Goal: Contribute content: Contribute content

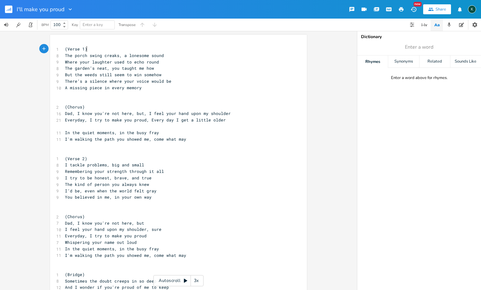
scroll to position [0, 0]
type textarea "In the quiet moments, in the busy fray I'm walking the path you showed me, come…"
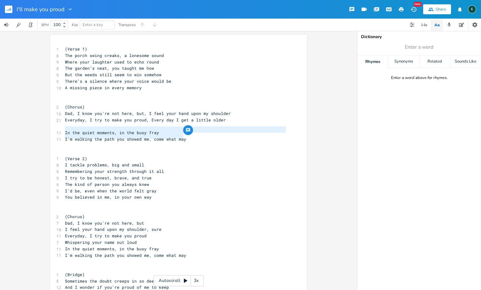
drag, startPoint x: 186, startPoint y: 136, endPoint x: 45, endPoint y: 129, distance: 141.6
click at [45, 129] on div "In the quiet moments, in the busy fray I'm walking the path you showed me, come…" at bounding box center [178, 160] width 357 height 259
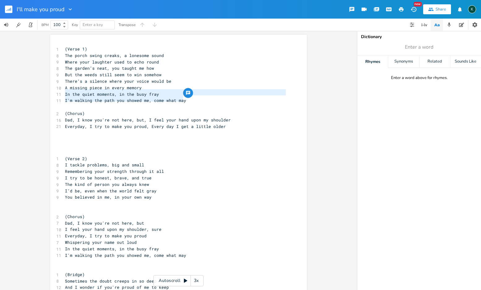
click at [109, 101] on span "I'm walking the path you showed me, come what may" at bounding box center [125, 100] width 121 height 6
drag, startPoint x: 149, startPoint y: 100, endPoint x: 198, endPoint y: 97, distance: 48.6
click at [198, 97] on pre "I'm walking the path you showed me, come what may" at bounding box center [175, 100] width 223 height 6
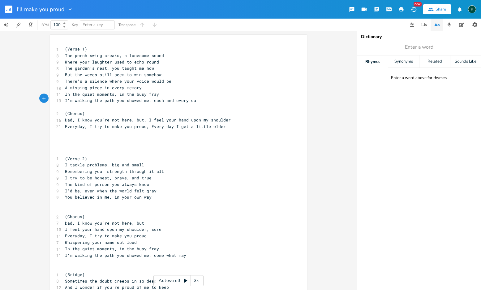
scroll to position [0, 29]
type textarea "each and every day"
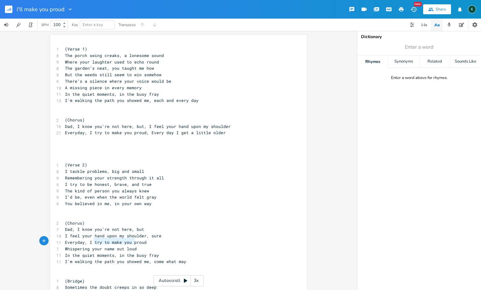
type textarea "Everyday, I try to make you proud Whispering your name out loud"
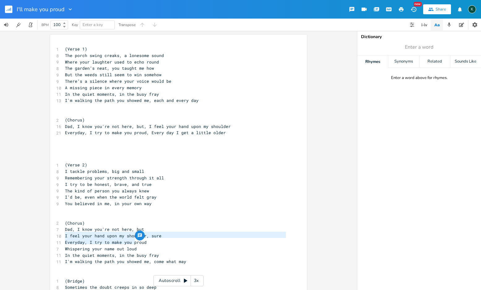
drag, startPoint x: 139, startPoint y: 242, endPoint x: 47, endPoint y: 233, distance: 92.7
click at [47, 233] on div "Everyday, I try to make you proud Whispering your name out loud x 1 (Verse 1) 8…" at bounding box center [178, 160] width 357 height 259
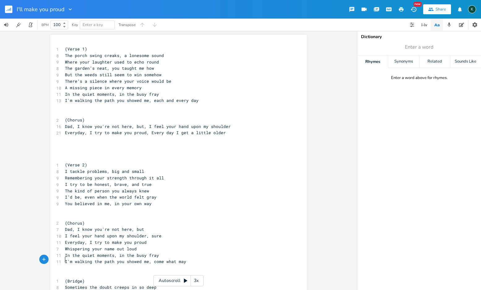
click at [154, 265] on pre "​" at bounding box center [175, 268] width 223 height 6
type textarea "the path you showed me, come what may"
type textarea "In the quiet moments, in the busy fray I'm walking the path you showed me, come…"
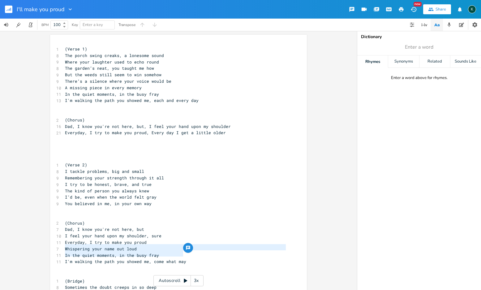
drag, startPoint x: 160, startPoint y: 253, endPoint x: 33, endPoint y: 244, distance: 127.2
click at [28, 246] on div "In the quiet moments, in the busy fray I'm walking the path you showed me, come…" at bounding box center [178, 160] width 357 height 259
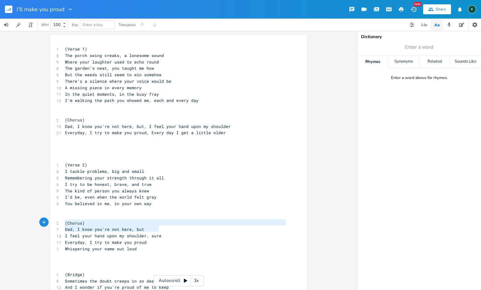
type textarea "(Chorus) Dad, I know you're not here, but I feel your hand upon my shoulder, su…"
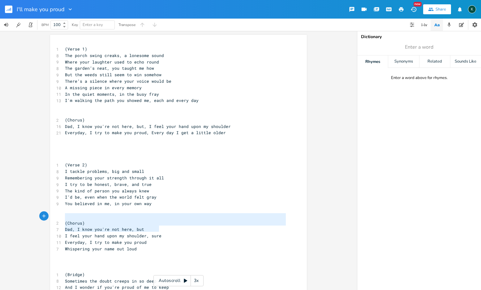
drag, startPoint x: 162, startPoint y: 229, endPoint x: 56, endPoint y: 217, distance: 106.6
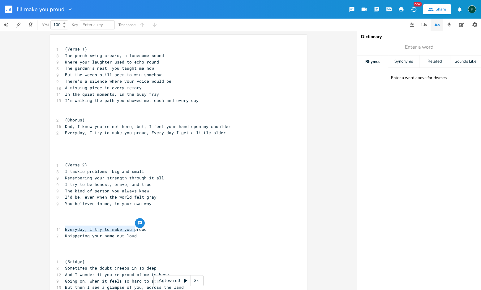
type textarea "Everyday, I try to make you proud Whispering your name out loud"
drag, startPoint x: 139, startPoint y: 230, endPoint x: 59, endPoint y: 224, distance: 80.0
click at [118, 226] on pre "Everyday, I try to make you proud" at bounding box center [175, 229] width 223 height 6
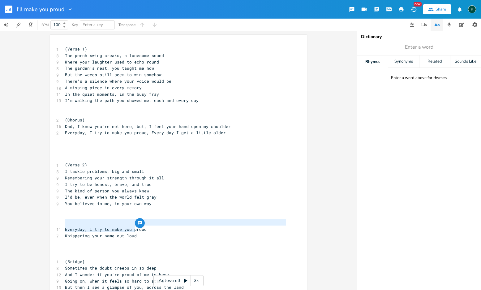
scroll to position [1, 0]
type textarea "Everyday, I try to make you proud Whispering your name out loud"
drag, startPoint x: 136, startPoint y: 230, endPoint x: 50, endPoint y: 223, distance: 86.7
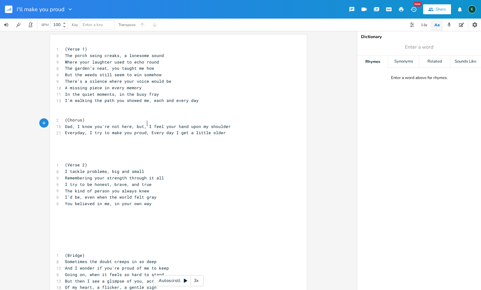
click at [145, 124] on span "Dad, I know you're not here, but, I feel your hand upon my shoulder" at bounding box center [148, 126] width 166 height 6
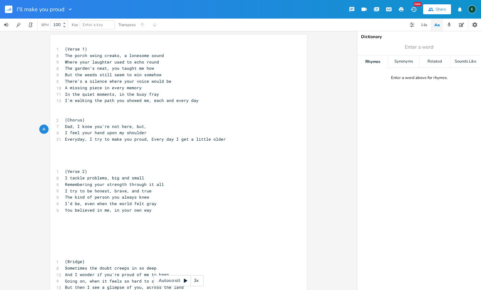
click at [148, 137] on span "Everyday, I try to make you proud, Every day I get a little older" at bounding box center [145, 139] width 161 height 6
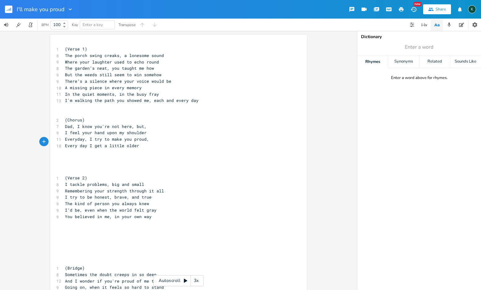
click at [147, 137] on span "Everyday, I try to make you proud," at bounding box center [107, 139] width 84 height 6
click at [144, 123] on span "Dad, I know you're not here, but," at bounding box center [106, 126] width 82 height 6
click at [73, 168] on pre "​" at bounding box center [175, 171] width 223 height 6
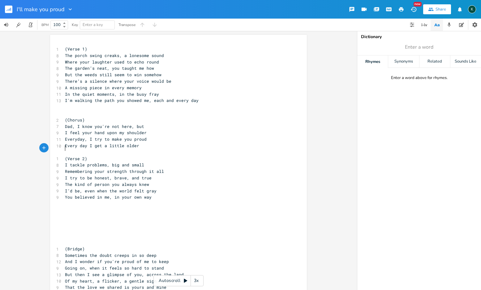
click at [68, 111] on pre "​" at bounding box center [175, 113] width 223 height 6
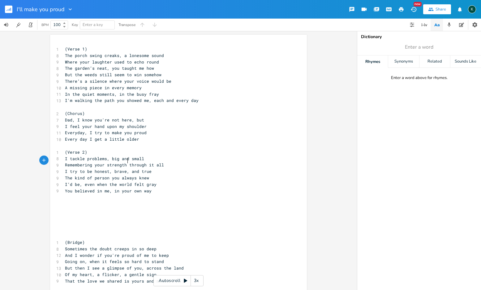
click at [126, 162] on span "Remembering your strength through it all" at bounding box center [114, 165] width 99 height 6
type textarea "as I go"
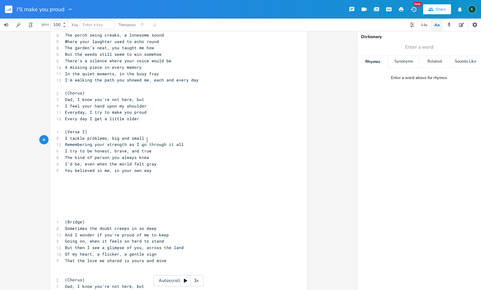
scroll to position [19, 0]
click at [137, 117] on pre "Every day I get a little older" at bounding box center [175, 120] width 223 height 6
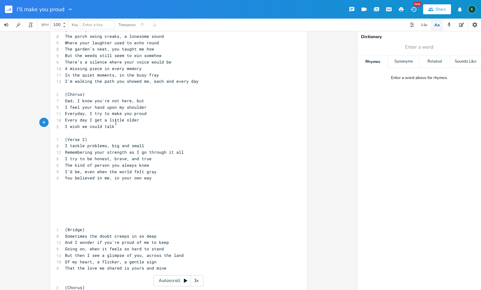
scroll to position [0, 31]
type textarea "I wish we could talk one more time"
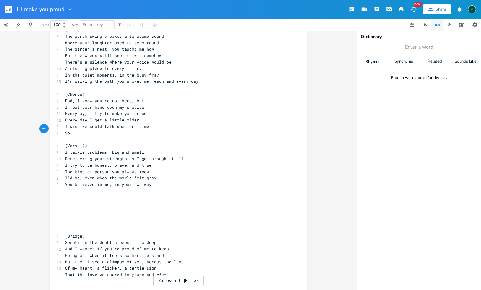
type textarea "So"
type textarea "I could tell you you were right"
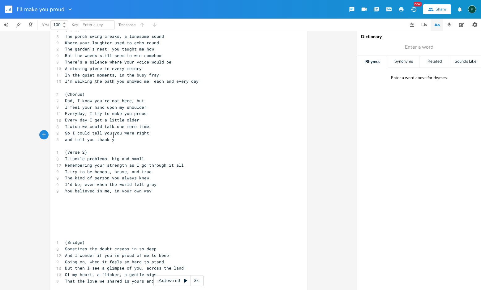
scroll to position [0, 33]
type textarea "and tell you thank you"
click at [150, 104] on pre "I feel your hand upon my shoulder" at bounding box center [175, 107] width 223 height 6
drag, startPoint x: 156, startPoint y: 106, endPoint x: 81, endPoint y: 106, distance: 75.5
click at [81, 106] on pre "I feel your hand upon my shoulder" at bounding box center [175, 107] width 223 height 6
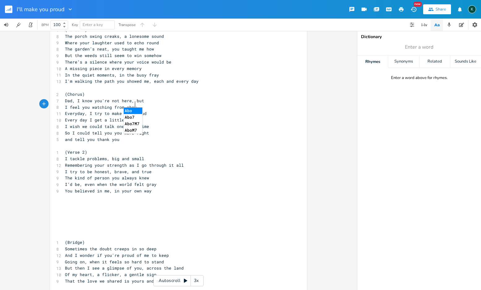
type textarea "you watching from above"
type textarea "Every day I get a little older"
drag, startPoint x: 134, startPoint y: 115, endPoint x: 36, endPoint y: 114, distance: 97.5
click at [36, 114] on div "Every day I get a little older x 1 (Verse 1) 8 The porch swing creaks, a loneso…" at bounding box center [178, 160] width 357 height 259
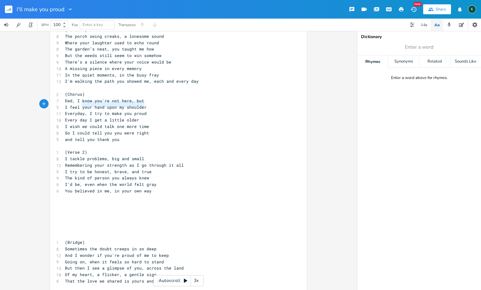
type textarea "your hand upon my shoulder"
type input "time"
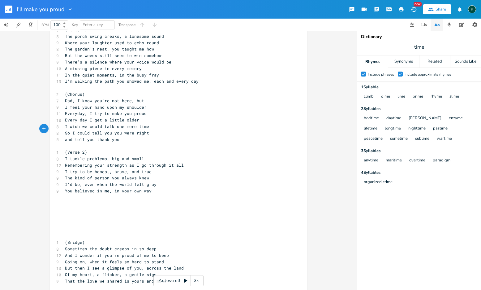
click at [145, 130] on span "So I could tell you you were right" at bounding box center [107, 133] width 84 height 6
click at [138, 118] on pre "Every day I get a little older" at bounding box center [175, 120] width 223 height 6
type input "you"
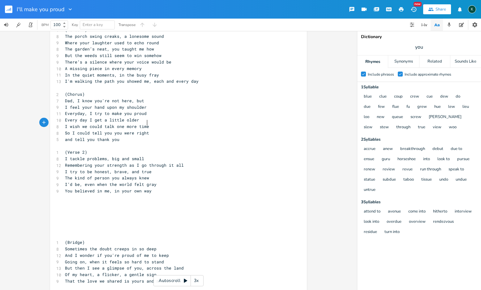
scroll to position [0, 0]
drag, startPoint x: 146, startPoint y: 124, endPoint x: 113, endPoint y: 123, distance: 33.1
click at [113, 123] on pre "I wish we could talk one more time" at bounding box center [175, 126] width 223 height 6
type textarea "I"
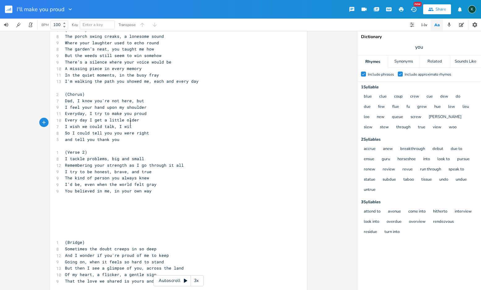
type textarea ", I with"
type textarea "sh that you knew"
drag, startPoint x: 101, startPoint y: 130, endPoint x: 61, endPoint y: 130, distance: 39.9
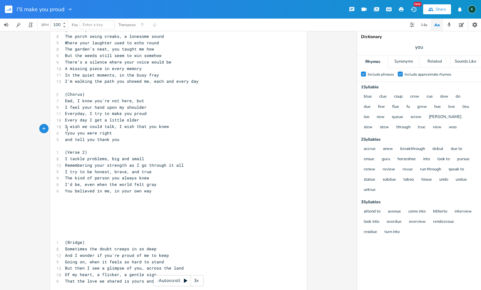
type textarea "tha"
type textarea "That I know you"
click at [71, 136] on span "and tell you thank you" at bounding box center [92, 139] width 54 height 6
type textarea "I could"
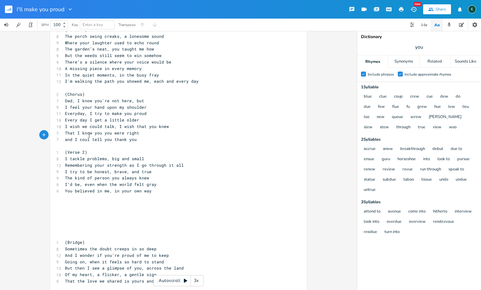
scroll to position [0, 11]
click at [104, 194] on pre "​" at bounding box center [175, 197] width 223 height 6
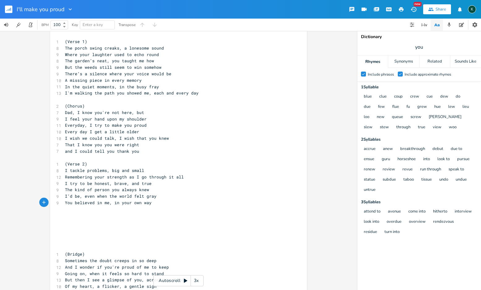
scroll to position [0, 0]
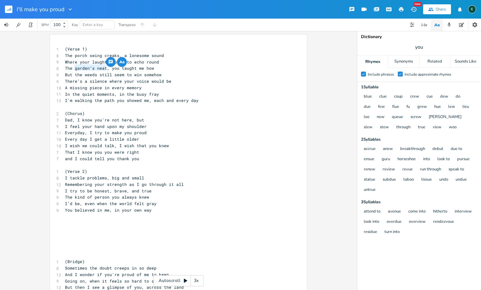
drag, startPoint x: 73, startPoint y: 68, endPoint x: 104, endPoint y: 69, distance: 30.3
click at [104, 69] on span "The garden’s neat, you taught me how" at bounding box center [109, 68] width 89 height 6
type textarea "front lawn is perfect"
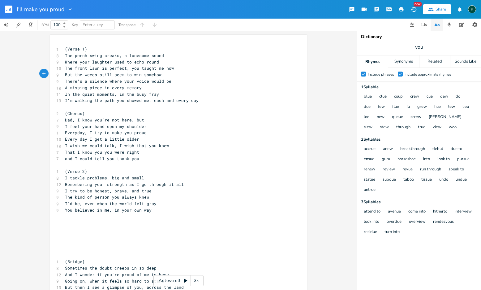
click at [138, 75] on span "But the weeds still seem to win somehow" at bounding box center [113, 75] width 97 height 6
type textarea "..."
type input "day"
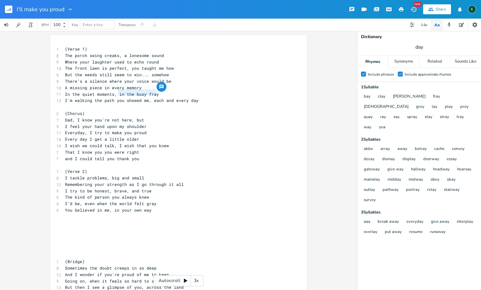
drag, startPoint x: 154, startPoint y: 93, endPoint x: 117, endPoint y: 92, distance: 37.5
click at [117, 92] on span "In the quiet moments, in the busy fray" at bounding box center [112, 94] width 94 height 6
type textarea "you'd show me the way"
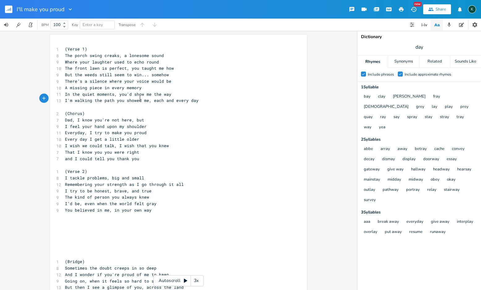
click at [138, 98] on span "I'm walking the path you showed me, each and every day" at bounding box center [132, 100] width 134 height 6
click at [99, 99] on span "I'm walking the path you showed me, each and every day" at bounding box center [132, 100] width 134 height 6
type textarea "you showed me"
drag, startPoint x: 114, startPoint y: 100, endPoint x: 145, endPoint y: 100, distance: 31.3
click at [145, 100] on span "I'm walking the path you showed me, each and every day" at bounding box center [132, 100] width 134 height 6
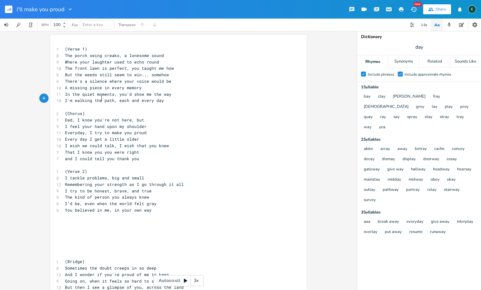
click at [99, 99] on span "I'm walking the path, each and every day" at bounding box center [114, 100] width 99 height 6
type textarea "at"
drag, startPoint x: 111, startPoint y: 126, endPoint x: 112, endPoint y: 132, distance: 5.9
click at [111, 126] on span "I feel your hand upon my shoulder" at bounding box center [106, 126] width 82 height 6
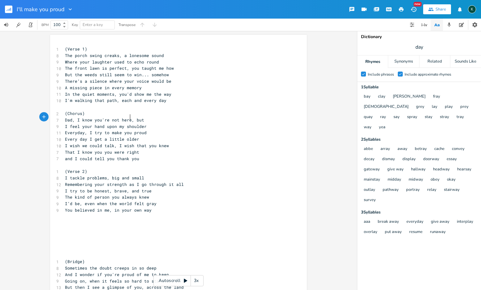
type textarea ","
click at [130, 118] on span "Dad, I know you're not here, but" at bounding box center [104, 120] width 79 height 6
type textarea ", but"
drag, startPoint x: 141, startPoint y: 119, endPoint x: 129, endPoint y: 118, distance: 12.1
click at [129, 118] on span "Dad, I know you're not here, but" at bounding box center [104, 120] width 79 height 6
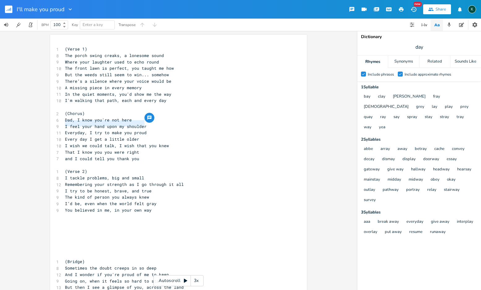
drag, startPoint x: 143, startPoint y: 124, endPoint x: 58, endPoint y: 123, distance: 85.4
type textarea "But we talk every day"
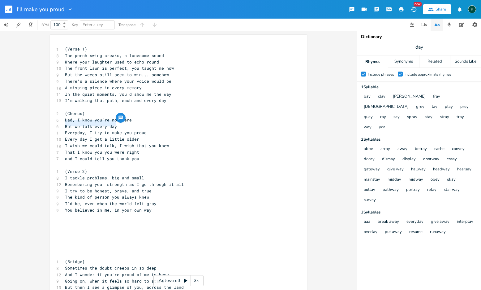
drag, startPoint x: 115, startPoint y: 124, endPoint x: 64, endPoint y: 124, distance: 51.7
click at [64, 124] on pre "But we talk every day" at bounding box center [175, 126] width 223 height 6
type textarea "But your lessons I still learn"
click at [88, 131] on span "Everyday, I try to make you proud" at bounding box center [106, 133] width 82 height 6
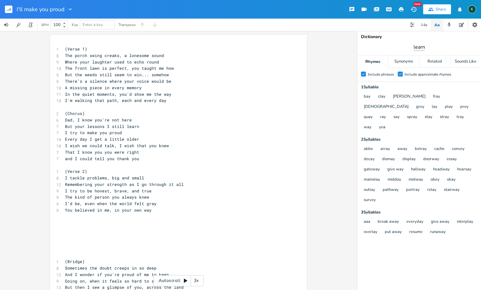
type input "learn"
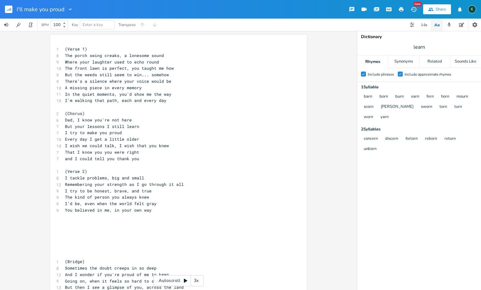
scroll to position [0, 0]
click at [135, 150] on span "That I know you you were right" at bounding box center [102, 152] width 74 height 6
drag, startPoint x: 137, startPoint y: 135, endPoint x: 61, endPoint y: 136, distance: 76.1
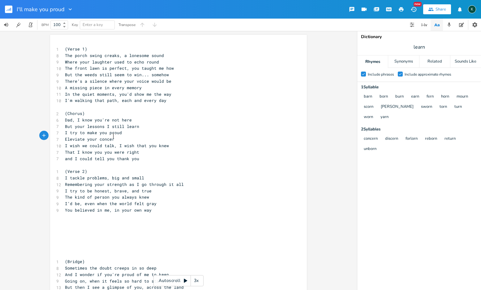
type textarea "Eleviate your concern"
click at [65, 156] on span "and I could tell you thank you" at bounding box center [102, 159] width 74 height 6
type textarea "A"
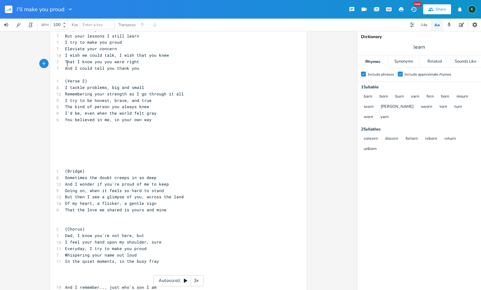
scroll to position [203, 0]
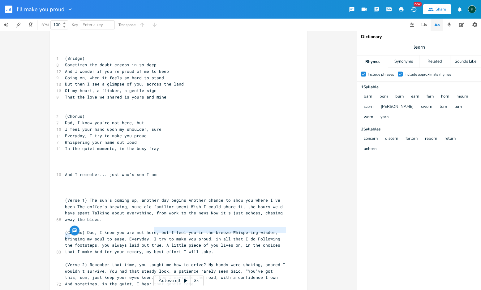
type textarea "A little piece of you lives on, in the choices that I mak"
drag, startPoint x: 153, startPoint y: 231, endPoint x: 70, endPoint y: 235, distance: 83.0
click at [70, 235] on span "(Chorus) Dad, I know you are not here, but I feel you in the breeze Whispering …" at bounding box center [174, 241] width 218 height 25
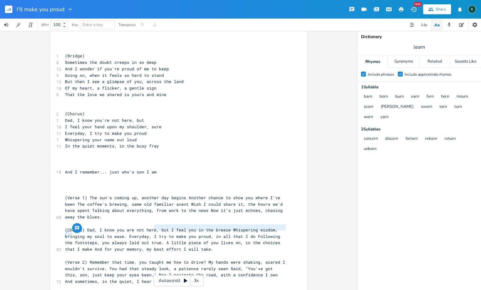
scroll to position [207, 0]
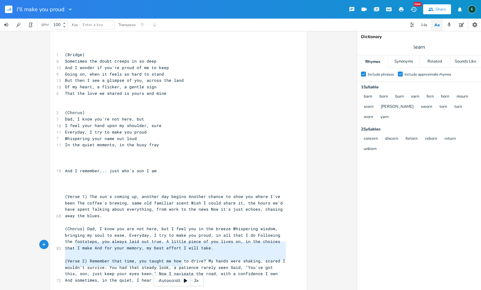
type textarea "(Verse 2) Remember that time, you taught me how to drive? My hands were shaking…"
drag, startPoint x: 184, startPoint y: 265, endPoint x: 63, endPoint y: 245, distance: 122.5
click at [64, 257] on pre "(Verse 2) Remember that time, you taught me how to drive? My hands were shaking…" at bounding box center [175, 270] width 223 height 26
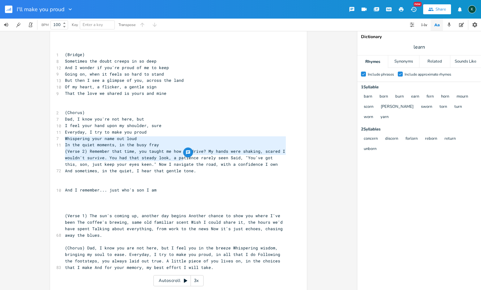
click at [65, 148] on span "(Verse 2) Remember that time, you taught me how to drive? My hands were shaking…" at bounding box center [176, 160] width 223 height 25
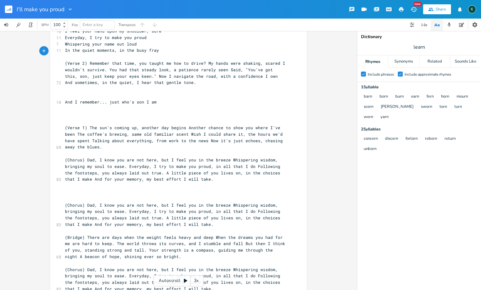
scroll to position [326, 0]
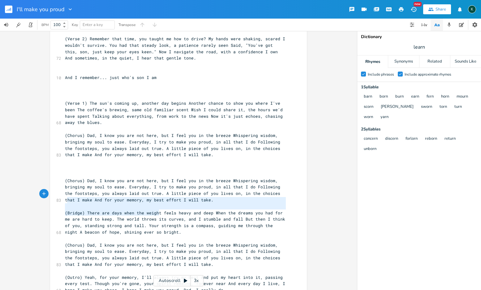
type textarea "(Bridge) There are days when the weight feels heavy and deep When the dreams yo…"
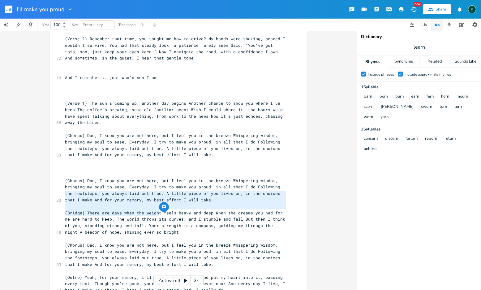
drag, startPoint x: 158, startPoint y: 213, endPoint x: 57, endPoint y: 194, distance: 103.6
click at [57, 194] on div "(Bridge) There are days when the weight feels heavy and deep When the dreams yo…" at bounding box center [178, 8] width 257 height 599
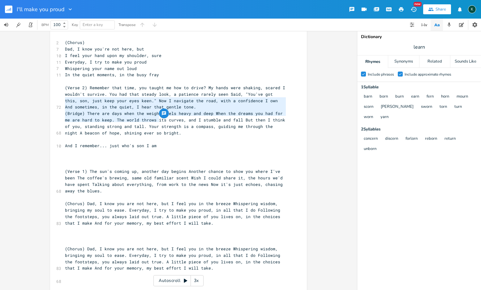
scroll to position [230, 0]
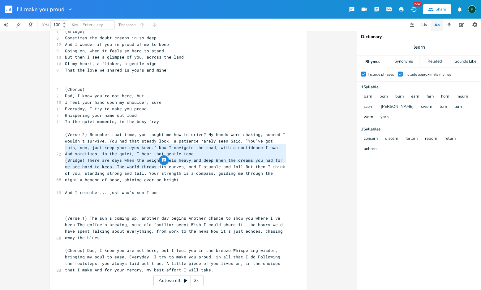
click at [65, 157] on span "(Bridge) There are days when the weight feels heavy and deep When the dreams yo…" at bounding box center [176, 169] width 223 height 25
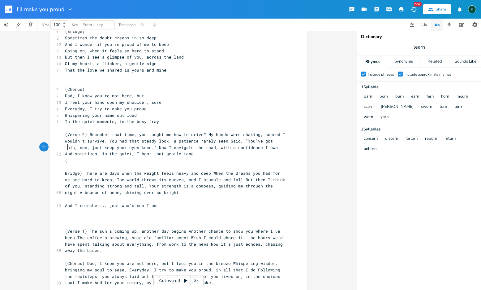
click at [66, 157] on pre "(" at bounding box center [175, 160] width 223 height 6
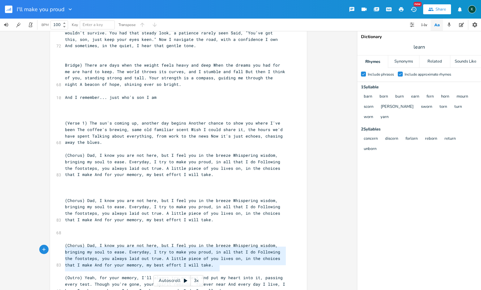
type textarea "(Outro) Yeah, for your memory, I'll always try my best And put my heart into it…"
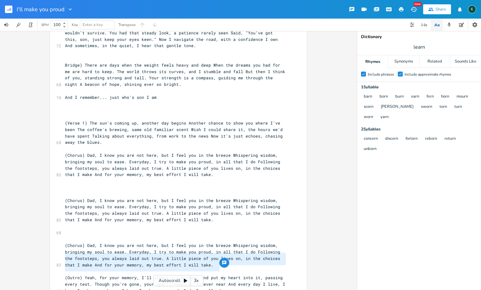
drag, startPoint x: 218, startPoint y: 270, endPoint x: 49, endPoint y: 256, distance: 170.1
click at [50, 256] on div "(Outro) Yeah, for your memory, I'll always try my best And put my heart into it…" at bounding box center [178, 3] width 257 height 612
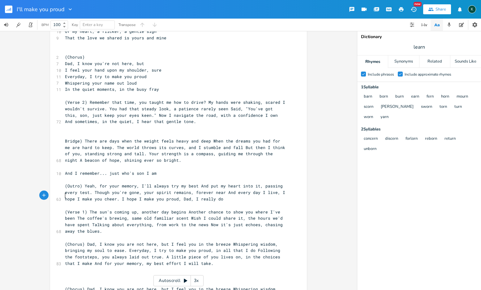
scroll to position [1, 0]
click at [65, 209] on span "(Verse 1) The sun's coming up, another day begins Another chance to show you wh…" at bounding box center [175, 221] width 220 height 25
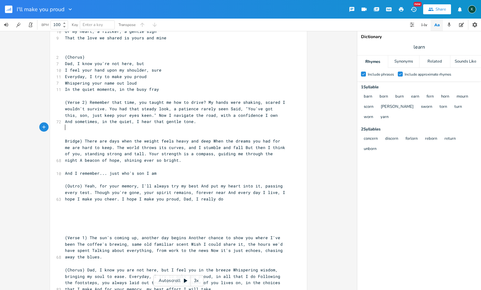
click at [65, 138] on span "Bridge) There are days when the weight feels heavy and deep When the dreams you…" at bounding box center [176, 150] width 223 height 25
click at [83, 183] on span "(Outro) Yeah, for your memory, I'll always try my best And put my heart into it…" at bounding box center [176, 192] width 223 height 19
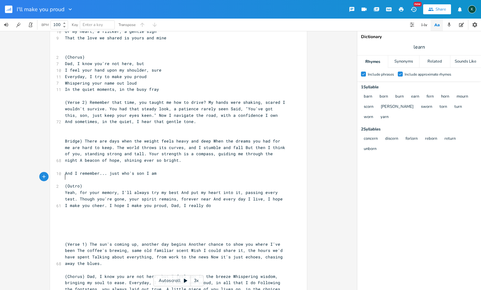
click at [177, 189] on span "Yeah, for your memory, I'll always try my best And put my heart into it, passin…" at bounding box center [175, 198] width 220 height 19
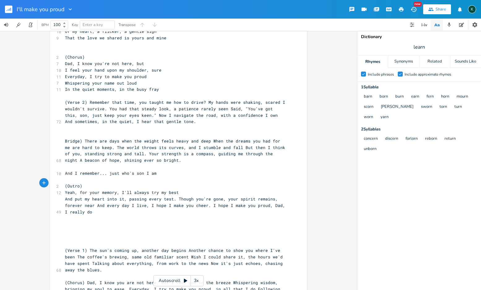
click at [176, 196] on span "And put my heart into it, passing every test. Though you're gone, your spirit r…" at bounding box center [176, 205] width 223 height 19
click at [175, 196] on span "And put my heart into it, passing every test. Though you're gone, your spirit r…" at bounding box center [176, 205] width 223 height 19
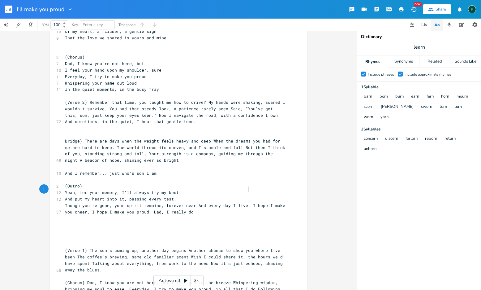
click at [247, 202] on span "Though you're gone, your spirit remains, forever near And every day I live, I h…" at bounding box center [176, 208] width 223 height 12
drag, startPoint x: 85, startPoint y: 178, endPoint x: 60, endPoint y: 177, distance: 24.5
click at [60, 177] on div "Yeah, for x 1 (Verse 1) 8 The porch swing creaks, a lonesome sound 9 Where your…" at bounding box center [178, 98] width 257 height 651
type textarea "Here's to"
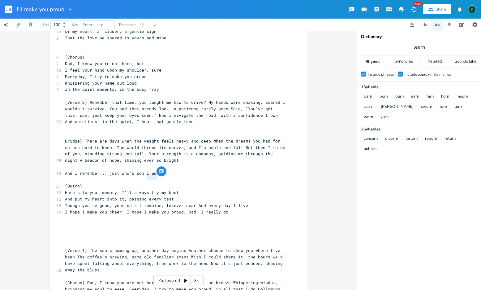
type textarea "try"
drag, startPoint x: 154, startPoint y: 179, endPoint x: 147, endPoint y: 178, distance: 7.1
click at [147, 189] on span "Here's to your memory, I'll always try my best" at bounding box center [122, 192] width 114 height 6
click at [152, 196] on span "And put my heart into it, passing every test." at bounding box center [120, 199] width 111 height 6
drag, startPoint x: 154, startPoint y: 178, endPoint x: 132, endPoint y: 176, distance: 22.6
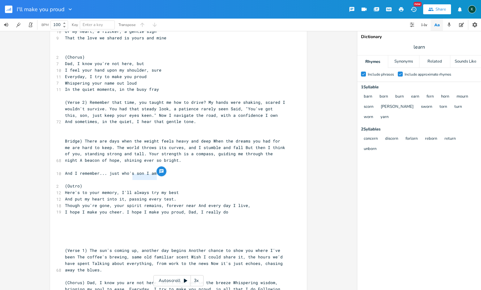
click at [132, 189] on span "Here's to your memory, I'll always try my best" at bounding box center [122, 192] width 114 height 6
type textarea "will do"
click at [94, 228] on pre "​" at bounding box center [175, 231] width 223 height 6
type textarea "nd put my heart into it,"
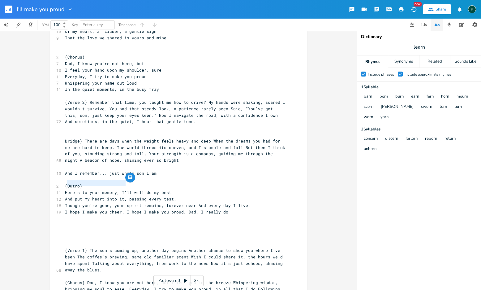
drag, startPoint x: 123, startPoint y: 184, endPoint x: 65, endPoint y: 183, distance: 58.5
click at [65, 196] on span "And put my heart into it, passing every test." at bounding box center [120, 199] width 111 height 6
type textarea "You"
type textarea "You made love, truth an"
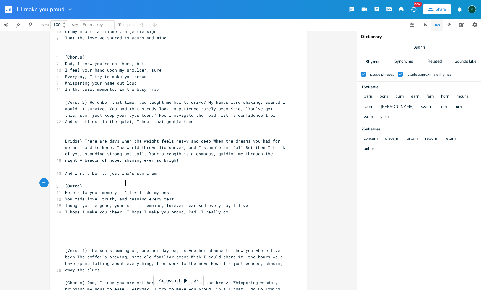
scroll to position [0, 8]
type textarea ", and honor"
type textarea ", beat in the"
type textarea "is cheast"
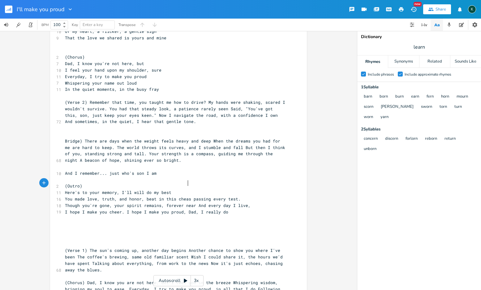
scroll to position [0, 13]
click at [162, 202] on span "Though you're gone, your spirit remains, forever near And every day I live," at bounding box center [158, 205] width 186 height 6
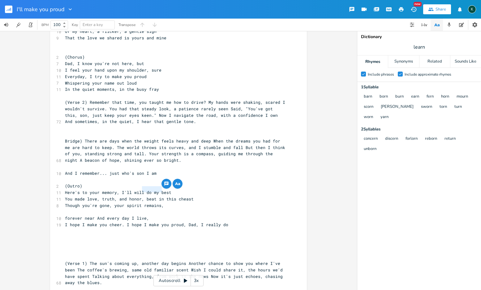
drag, startPoint x: 141, startPoint y: 190, endPoint x: 160, endPoint y: 190, distance: 18.3
click at [160, 202] on span "Though you're gone, your spirit remains," at bounding box center [114, 205] width 99 height 6
type textarea "stays true"
type textarea "I hope I make you proud, Dad, I really do"
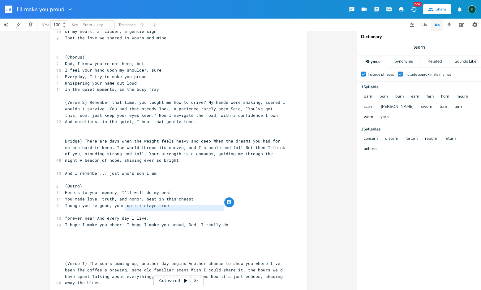
drag, startPoint x: 236, startPoint y: 210, endPoint x: 124, endPoint y: 208, distance: 112.4
click at [124, 221] on pre "I hope I make you cheer. I hope I make you proud, Dad, I really do" at bounding box center [175, 224] width 223 height 6
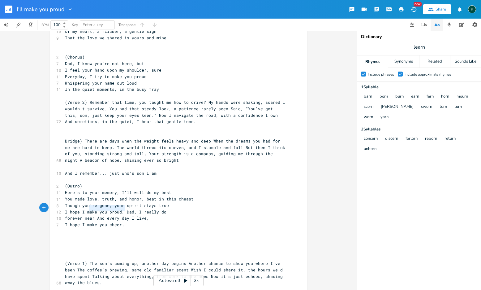
type textarea "forever near And every day I live, I hope I make you cheer."
drag, startPoint x: 125, startPoint y: 210, endPoint x: 54, endPoint y: 201, distance: 71.5
click at [54, 201] on div "forever near And every day I live, I hope I make you cheer. x 1 (Verse 1) 8 The…" at bounding box center [178, 105] width 257 height 664
click at [431, 49] on span "learn" at bounding box center [419, 46] width 124 height 11
type input "am"
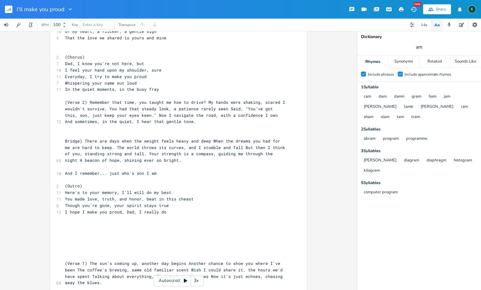
click at [67, 221] on pre "​" at bounding box center [175, 224] width 223 height 6
type textarea "People will testm"
type textarea "me"
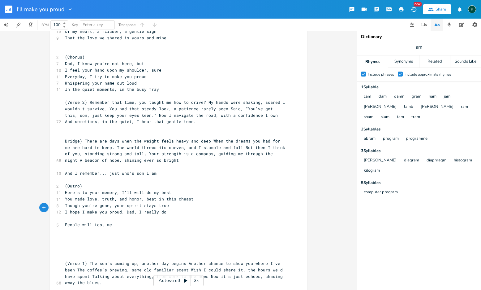
click at [66, 221] on pre "People will test me" at bounding box center [175, 224] width 223 height 6
click at [66, 215] on pre "​" at bounding box center [175, 218] width 223 height 6
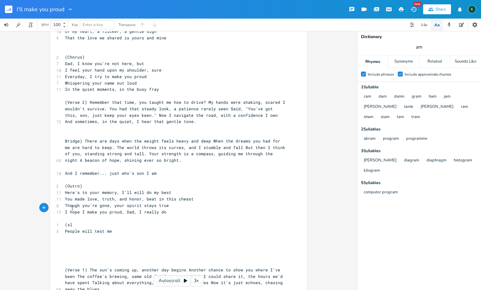
type textarea "(slo"
type textarea "[slow, guitar and voice]"
click at [131, 228] on pre "People will test me" at bounding box center [175, 231] width 223 height 6
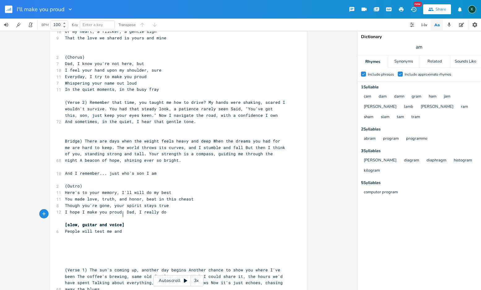
type textarea "and i"
type textarea "I don't give a damn"
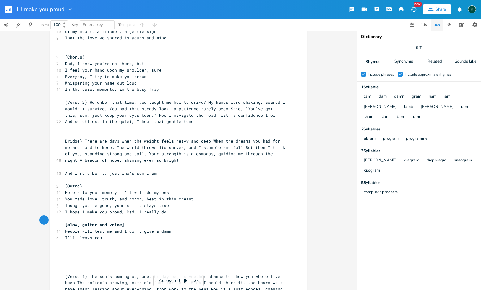
scroll to position [0, 24]
type textarea "I'll always remeber.."
type textarea ". just who's son I'"
type textarea "am"
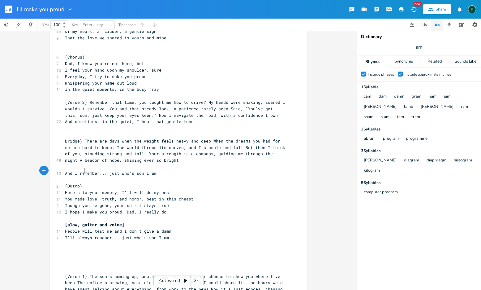
click at [119, 183] on pre "(Outro)" at bounding box center [175, 186] width 223 height 6
type textarea "And I remember... just who's son I am"
drag, startPoint x: 158, startPoint y: 157, endPoint x: 51, endPoint y: 155, distance: 107.1
click at [51, 155] on div "And I remember... just who's son I am x 1 (Verse 1) 8 The porch swing creaks, a…" at bounding box center [178, 111] width 257 height 676
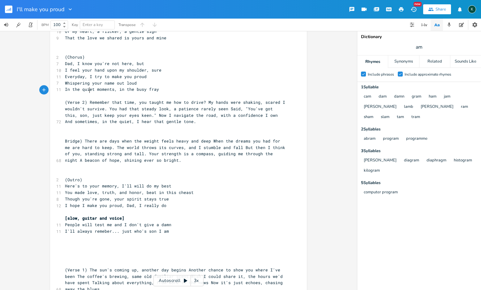
click at [87, 99] on span "(Verse 2) Remember that time, you taught me how to drive? My hands were shaking…" at bounding box center [176, 111] width 223 height 25
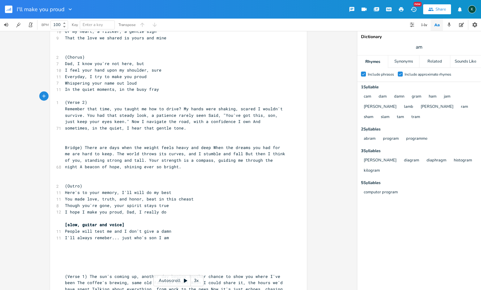
click at [179, 106] on span "Remember that time, you taught me how to drive? My hands were shaking, scared I…" at bounding box center [175, 118] width 220 height 25
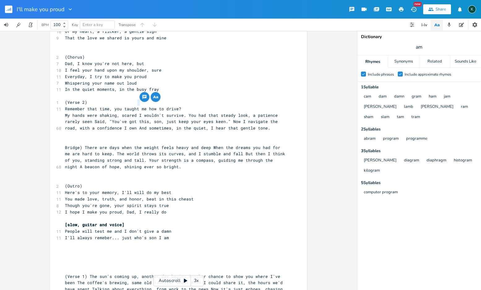
click at [137, 112] on span "My hands were shaking, scared I wouldn't survive. You had that steady look, a p…" at bounding box center [172, 121] width 215 height 19
type textarea "we"
click at [187, 112] on span "My hands were shaking, scared we wouldn't survive. You had that steady look, a …" at bounding box center [174, 121] width 218 height 19
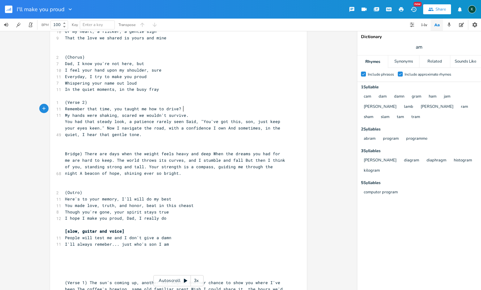
click at [182, 119] on span "You had that steady look, a patience rarely seen Said, "You've got this, son, j…" at bounding box center [174, 128] width 218 height 19
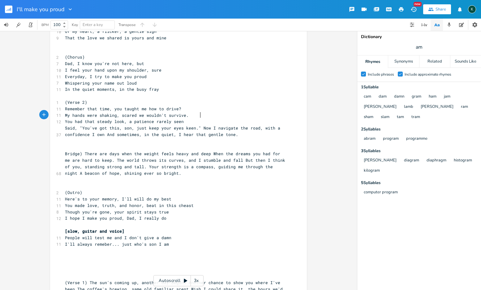
click at [198, 125] on span "Said, "You've got this, son, just keep your eyes keen." Now I navigate the road…" at bounding box center [174, 131] width 218 height 12
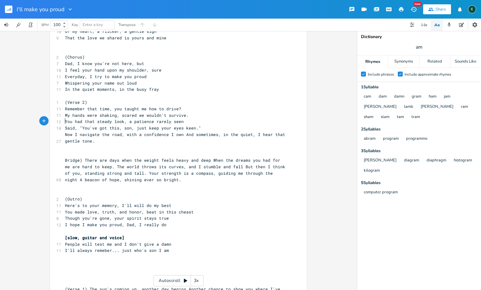
click at [182, 132] on span "Now I navigate the road, with a confidence I own And sometimes, in the quiet, I…" at bounding box center [176, 138] width 223 height 12
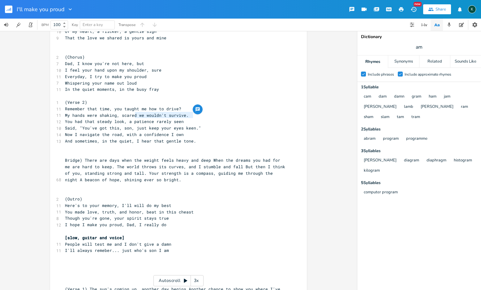
drag, startPoint x: 134, startPoint y: 116, endPoint x: 190, endPoint y: 118, distance: 56.3
click at [190, 125] on pre "Said, "You've got this, son, just keep your eyes keen."" at bounding box center [175, 128] width 223 height 6
type textarea "In. you"
type textarea "in you I beliefe"
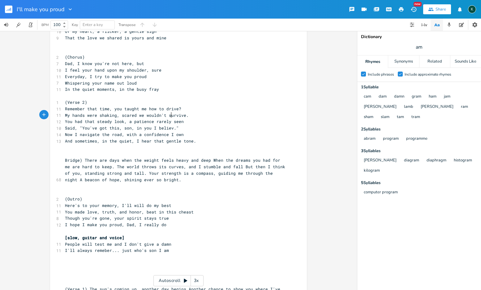
scroll to position [0, 3]
type textarea "ve"
drag, startPoint x: 127, startPoint y: 109, endPoint x: 182, endPoint y: 109, distance: 55.4
click at [182, 118] on pre "You had that steady look, a patience rarely seen" at bounding box center [175, 121] width 223 height 6
type textarea "and I felt rele"
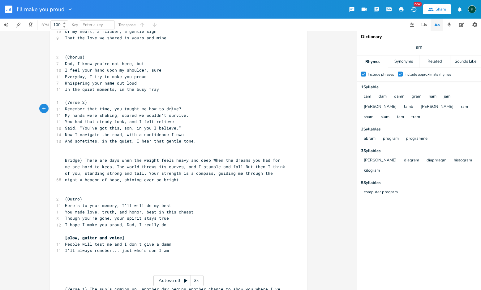
type textarea "ieved"
click at [160, 150] on pre "​" at bounding box center [175, 153] width 223 height 6
click at [64, 157] on pre "Bridge) There are days when the weight feels heavy and deep When the dreams you…" at bounding box center [175, 170] width 223 height 26
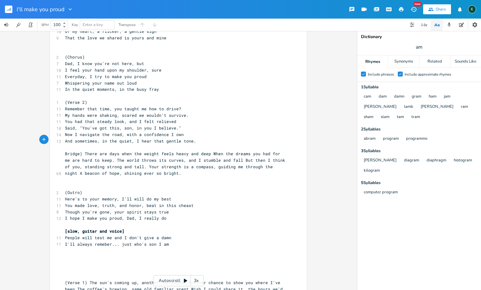
click at [82, 151] on span "Bridge) There are days when the weight feels heavy and deep When the dreams you…" at bounding box center [176, 163] width 223 height 25
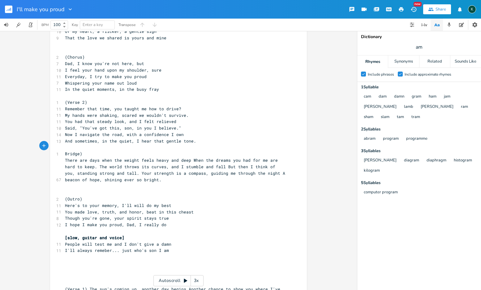
click at [189, 157] on span "There are days when the weight feels heavy and deep When the dreams you had for…" at bounding box center [176, 169] width 223 height 25
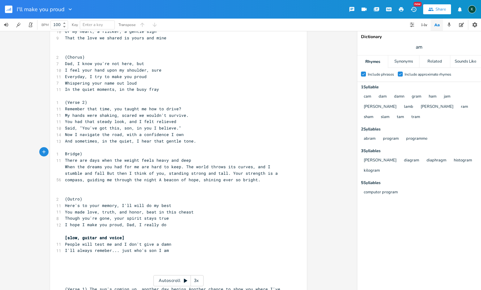
click at [149, 164] on span "When the dreams you had for me are hard to keep. The world throws its curves, a…" at bounding box center [172, 173] width 215 height 19
type textarea "so"
click at [189, 164] on span "When the dreams you had for me are so hard to keep. The world throws its curves…" at bounding box center [172, 173] width 215 height 19
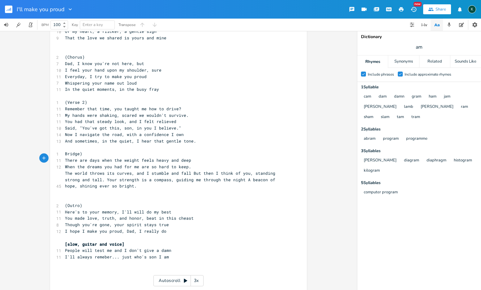
click at [189, 170] on span "The world throws its curves, and I stumble and fall But then I think of you, st…" at bounding box center [171, 179] width 213 height 19
click at [187, 177] on span "But then I think of you, standing strong and tall. Your strength is a compass, …" at bounding box center [176, 183] width 223 height 12
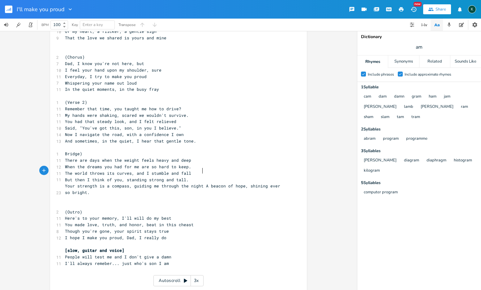
click at [201, 183] on span "Your strength is a compass, guiding me through the night A beacon of hope, shin…" at bounding box center [174, 189] width 218 height 12
click at [68, 196] on pre "​" at bounding box center [175, 199] width 223 height 6
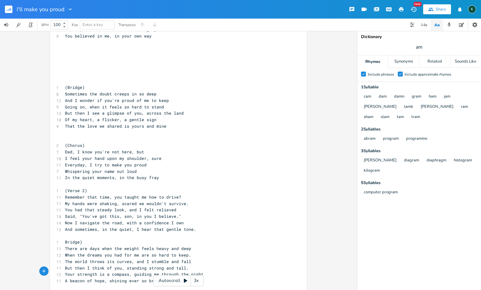
scroll to position [0, 0]
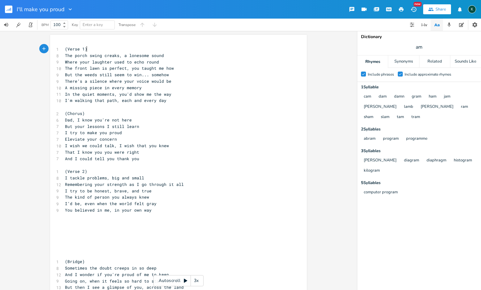
click at [86, 50] on pre "(Verse 1)" at bounding box center [175, 49] width 223 height 6
drag, startPoint x: 87, startPoint y: 51, endPoint x: 83, endPoint y: 50, distance: 4.4
click at [83, 50] on pre "(Verse 1)" at bounding box center [175, 49] width 223 height 6
type textarea "]"
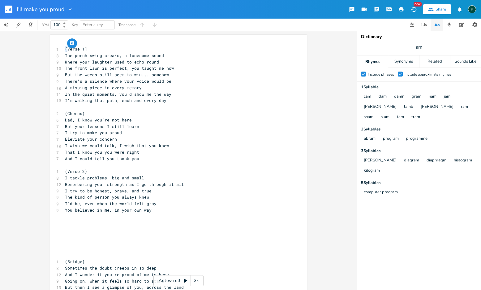
drag, startPoint x: 66, startPoint y: 50, endPoint x: 60, endPoint y: 50, distance: 5.9
type textarea "["
drag, startPoint x: 66, startPoint y: 110, endPoint x: 59, endPoint y: 110, distance: 7.1
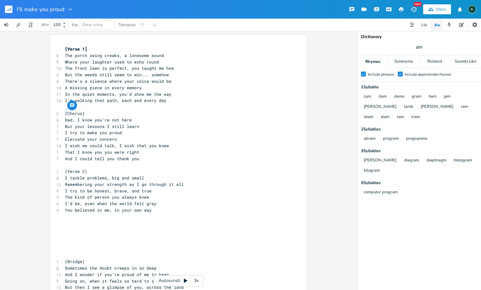
type textarea "["
drag, startPoint x: 87, startPoint y: 110, endPoint x: 80, endPoint y: 112, distance: 6.6
click at [80, 112] on pre "[Chorus)" at bounding box center [175, 113] width 223 height 6
type textarea "]"
drag, startPoint x: 66, startPoint y: 167, endPoint x: 61, endPoint y: 167, distance: 5.3
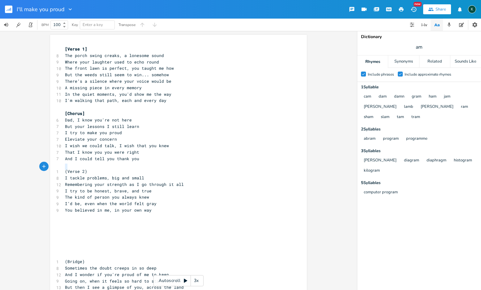
type textarea "["
drag, startPoint x: 89, startPoint y: 167, endPoint x: 83, endPoint y: 167, distance: 5.9
click at [83, 168] on pre "[Verse 2)" at bounding box center [175, 171] width 223 height 6
type textarea "]"
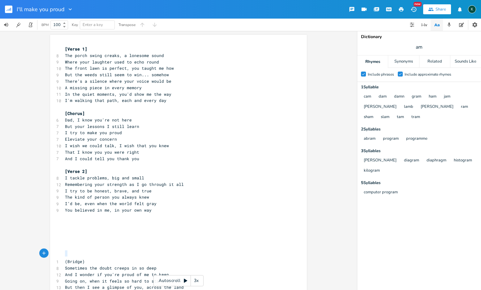
drag, startPoint x: 64, startPoint y: 254, endPoint x: 59, endPoint y: 253, distance: 5.0
type textarea "["
click at [83, 258] on pre "[Bridge)" at bounding box center [175, 261] width 223 height 6
type textarea "]"
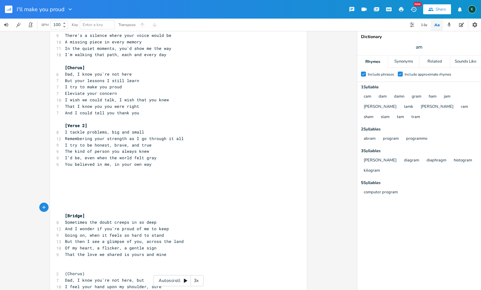
scroll to position [76, 0]
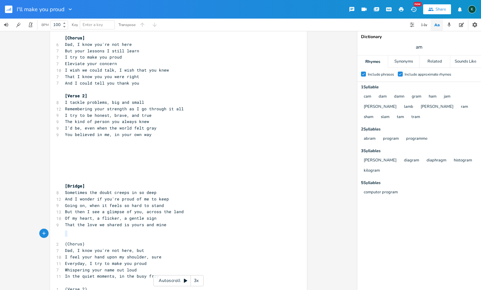
drag, startPoint x: 66, startPoint y: 234, endPoint x: 62, endPoint y: 234, distance: 4.0
type textarea "["
drag, startPoint x: 80, startPoint y: 234, endPoint x: 85, endPoint y: 234, distance: 4.7
click at [84, 240] on pre "[Chorus)" at bounding box center [175, 243] width 223 height 6
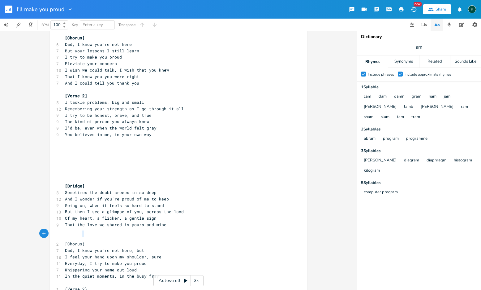
type textarea "]"
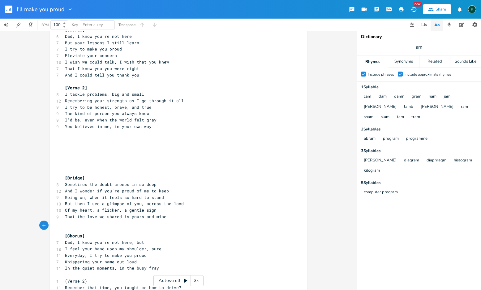
scroll to position [102, 0]
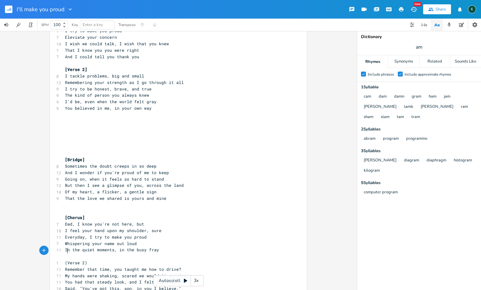
click at [65, 260] on span "(Verse 2)" at bounding box center [76, 263] width 22 height 6
type textarea "["
click at [86, 260] on span "[Verse 2)" at bounding box center [76, 263] width 22 height 6
type textarea "]"
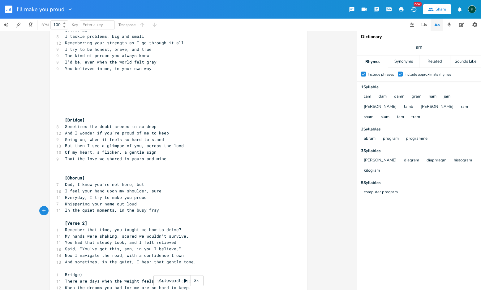
click at [65, 271] on span "Bridge)" at bounding box center [73, 274] width 17 height 6
type textarea "["
click at [83, 271] on span "[Bridge)" at bounding box center [75, 274] width 20 height 6
type textarea "]"
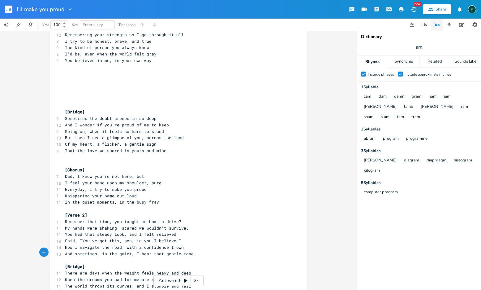
scroll to position [197, 0]
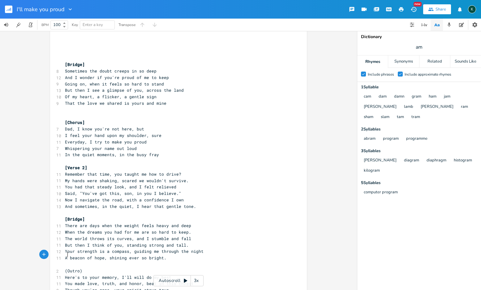
drag, startPoint x: 65, startPoint y: 255, endPoint x: 61, endPoint y: 255, distance: 4.7
click at [61, 255] on div "( x [Verse 1] 8 The porch swing creaks, a lonesome sound 9 Where your laughter …" at bounding box center [178, 186] width 257 height 696
type textarea "["
click at [81, 268] on span "[Outro)" at bounding box center [73, 271] width 17 height 6
type textarea "]"
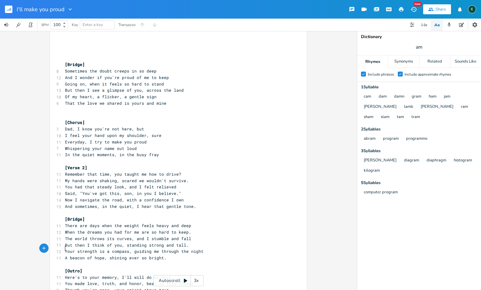
click at [137, 261] on pre "​" at bounding box center [175, 264] width 223 height 6
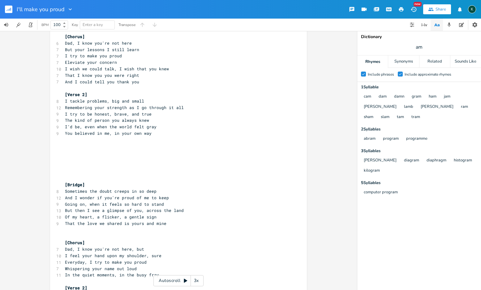
scroll to position [10, 0]
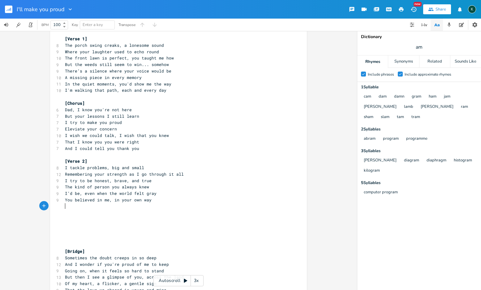
click at [64, 210] on pre "​" at bounding box center [175, 213] width 223 height 6
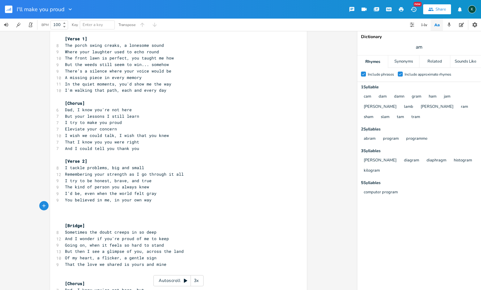
click at [64, 203] on pre "​" at bounding box center [175, 206] width 223 height 6
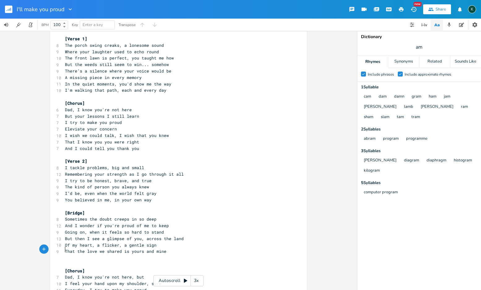
click at [65, 254] on pre "​" at bounding box center [175, 257] width 223 height 6
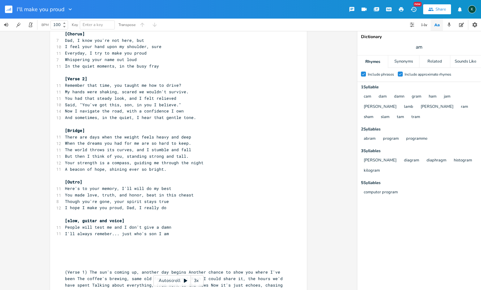
scroll to position [298, 0]
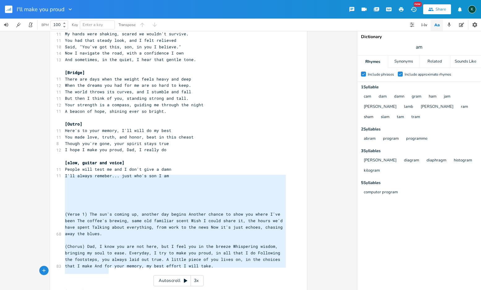
type textarea "(Verse 1) The sun's coming up, another day begins Another chance to show you wh…"
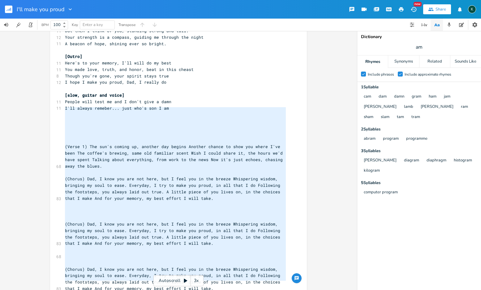
drag, startPoint x: 66, startPoint y: 180, endPoint x: 138, endPoint y: 294, distance: 135.6
click at [138, 289] on html "I'll make you proud New Share K BPM 100 Key Enter a key Transpose x [Verse 1] 8…" at bounding box center [240, 145] width 481 height 290
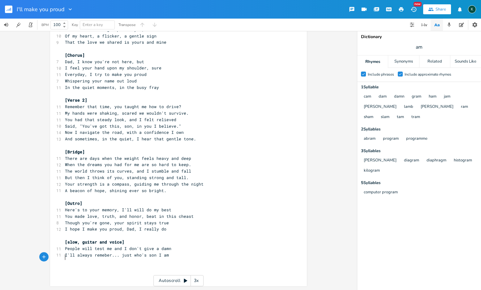
scroll to position [202, 0]
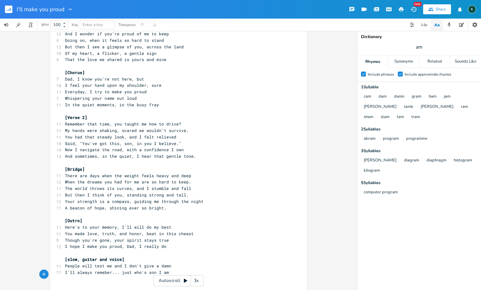
click at [102, 269] on span "I'll always remeber... just who's son I am" at bounding box center [117, 272] width 104 height 6
type textarea "m"
click at [176, 243] on pre "I hope I make you proud, Dad, I really do" at bounding box center [175, 246] width 223 height 6
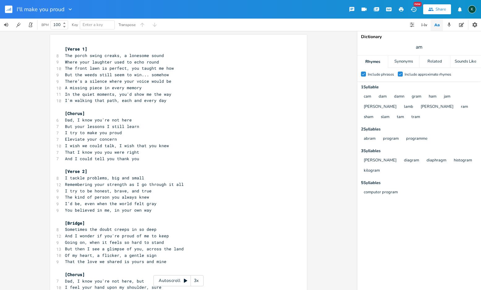
scroll to position [0, 0]
click at [162, 64] on pre "Where your laughter used to echo round" at bounding box center [175, 62] width 223 height 6
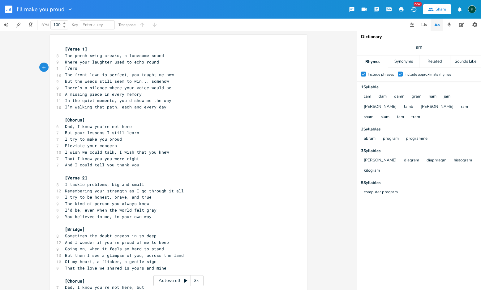
scroll to position [0, 10]
type textarea "[Verse]"
click at [65, 67] on span "[Verse]" at bounding box center [73, 68] width 17 height 6
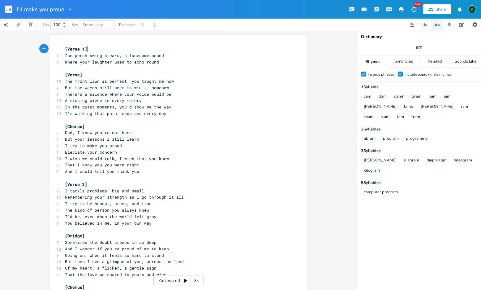
click at [87, 50] on pre "[Verse 1]" at bounding box center [175, 49] width 223 height 6
drag, startPoint x: 83, startPoint y: 48, endPoint x: 67, endPoint y: 47, distance: 16.8
click at [67, 47] on span "[Verse 1]" at bounding box center [76, 49] width 22 height 6
type textarea "Intro"
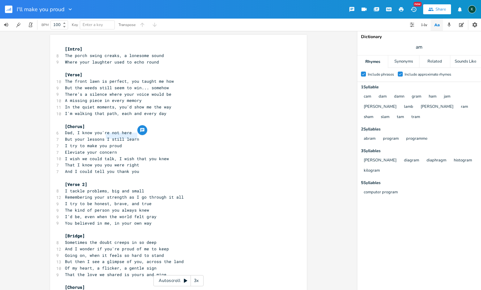
drag, startPoint x: 136, startPoint y: 136, endPoint x: 104, endPoint y: 137, distance: 31.6
click at [104, 137] on pre "But your lessons I still learn" at bounding box center [175, 139] width 223 height 6
type textarea "hold true"
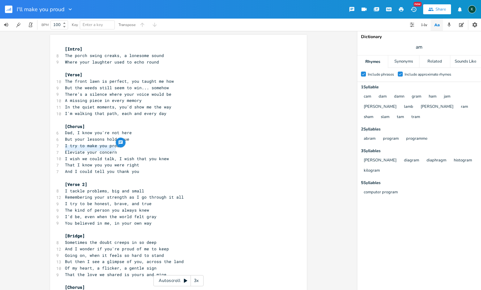
drag, startPoint x: 116, startPoint y: 149, endPoint x: 58, endPoint y: 149, distance: 57.9
click at [58, 149] on div "Eleviate your concern x [Intro] 8 The porch swing creaks, a lonesome sound 9 Wh…" at bounding box center [178, 276] width 257 height 483
type textarea "Try to honor you"
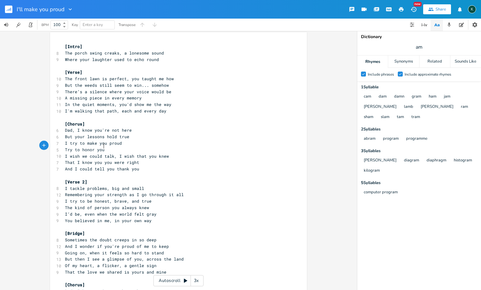
scroll to position [4, 0]
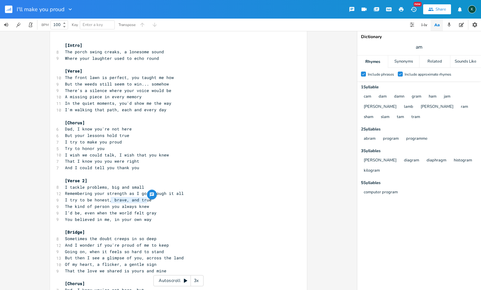
drag, startPoint x: 145, startPoint y: 199, endPoint x: 109, endPoint y: 200, distance: 36.2
click at [109, 203] on pre "The kind of person you always knew" at bounding box center [175, 206] width 223 height 6
type textarea "you hoped I"
type textarea "'d be"
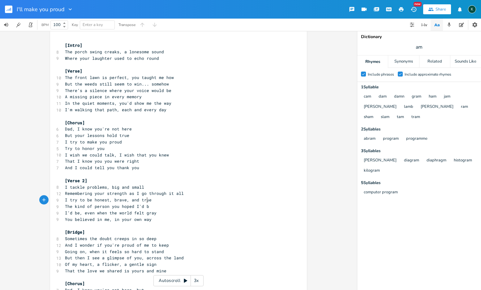
scroll to position [0, 7]
drag, startPoint x: 106, startPoint y: 201, endPoint x: 92, endPoint y: 201, distance: 13.9
click at [92, 203] on span "The kind of person you hoped I'd be" at bounding box center [108, 206] width 87 height 6
type textarea "man"
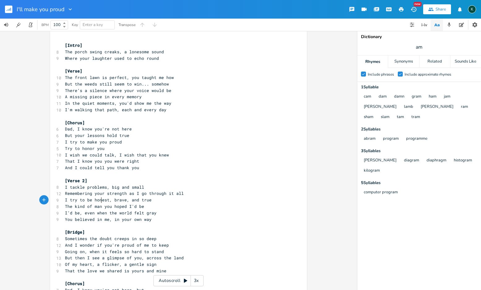
click at [83, 210] on span "I’d be, even when the world felt gray" at bounding box center [111, 213] width 92 height 6
type textarea "Ieven when the world felt gray You believed in me, in your own way"
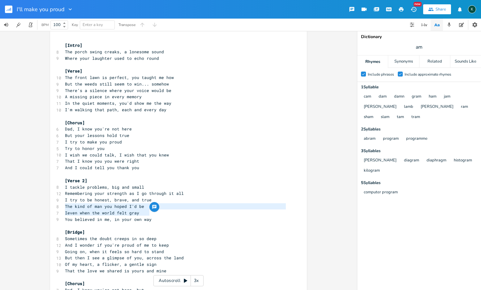
drag, startPoint x: 154, startPoint y: 212, endPoint x: 53, endPoint y: 208, distance: 101.3
click at [53, 208] on div "Ieven when the world felt gray You believed in me, in your own way x [Intro] 8 …" at bounding box center [178, 272] width 257 height 483
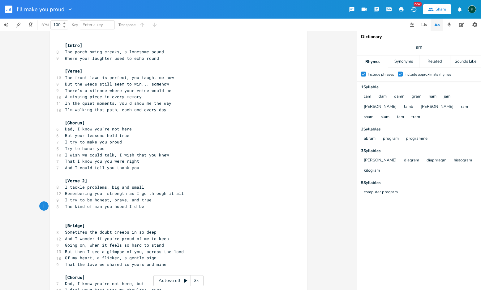
click at [150, 197] on pre "I try to be honest, brave, and true" at bounding box center [175, 200] width 223 height 6
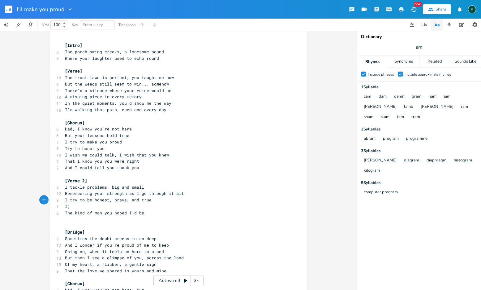
type textarea "I;l"
type textarea "'ll keep your integrity, in all that AI do"
type textarea "I do"
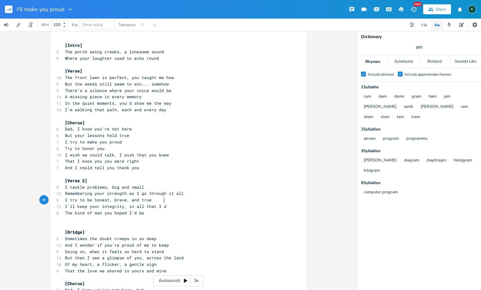
type textarea "do"
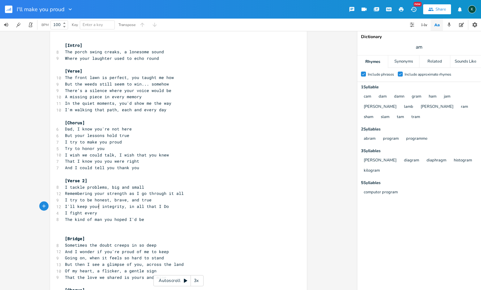
type textarea "I fight every d"
type textarea "try every day, hoping somehow you'll see"
drag, startPoint x: 107, startPoint y: 212, endPoint x: 63, endPoint y: 212, distance: 44.3
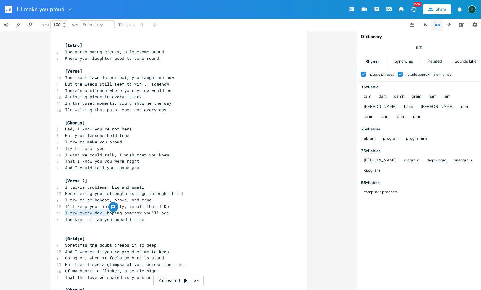
click at [65, 216] on span "The kind of man you hoped I'd be" at bounding box center [104, 219] width 79 height 6
type textarea "I'"
type textarea "have become the man, you"
click at [142, 216] on span "I have become the man, you hoped I'd be" at bounding box center [113, 219] width 97 height 6
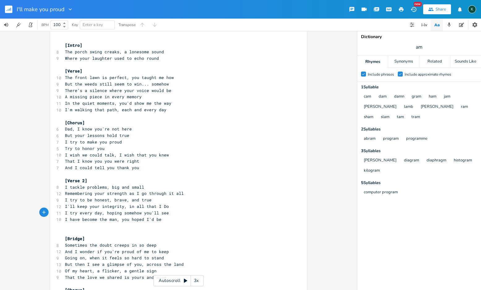
type textarea "at"
type textarea "that"
click at [106, 229] on pre "​" at bounding box center [175, 232] width 223 height 6
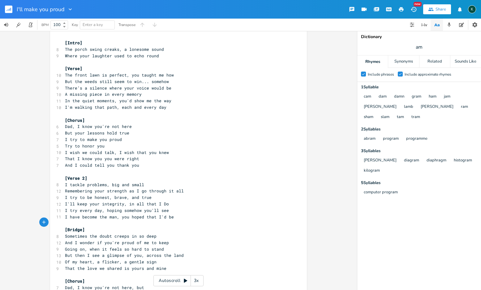
scroll to position [26, 0]
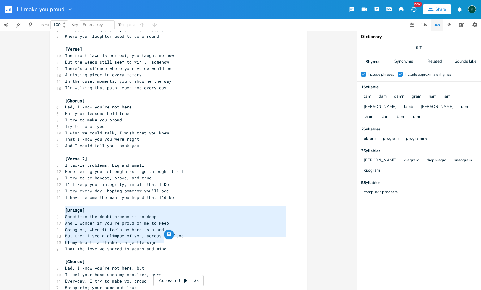
type textarea "[Bridge] Sometimes the doubt creeps in so deep And I wonder if you're proud of …"
drag, startPoint x: 159, startPoint y: 240, endPoint x: 29, endPoint y: 201, distance: 136.1
click at [29, 201] on div "[Bridge] Sometimes the doubt creeps in so deep And I wonder if you're proud of …" at bounding box center [178, 160] width 357 height 259
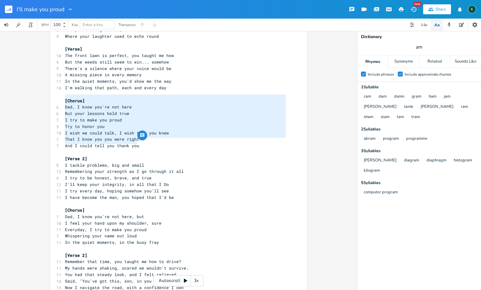
drag, startPoint x: 139, startPoint y: 141, endPoint x: 58, endPoint y: 100, distance: 90.4
click at [50, 97] on div "[Chorus] Dad, I know you're not here But your lessons hold true I try to make y…" at bounding box center [178, 225] width 257 height 432
type textarea "​[Chorus] Dad, I know you're not here But your lessons hold true I try to make …"
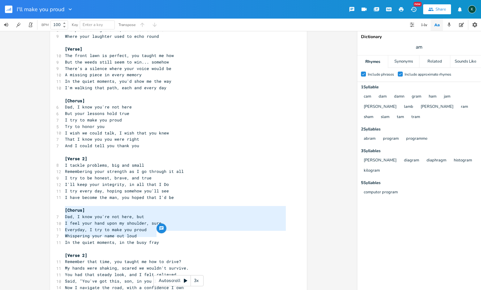
type textarea "[Chorus] Dad, I know you're not here, but I feel your hand upon my shoulder, su…"
drag, startPoint x: 159, startPoint y: 236, endPoint x: 28, endPoint y: 204, distance: 134.6
click at [28, 204] on div "[Chorus] Dad, I know you're not here, but I feel your hand upon my shoulder, su…" at bounding box center [178, 160] width 357 height 259
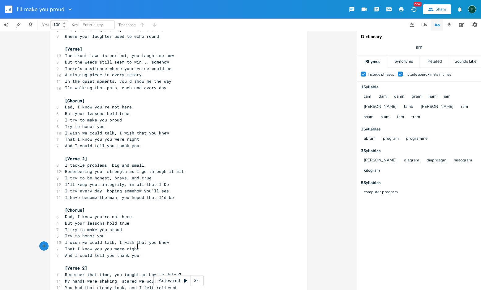
click at [84, 156] on span "[Verse 2]" at bounding box center [76, 159] width 22 height 6
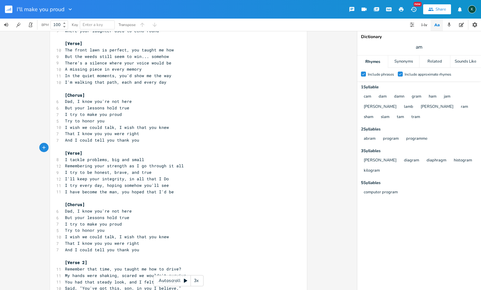
scroll to position [40, 0]
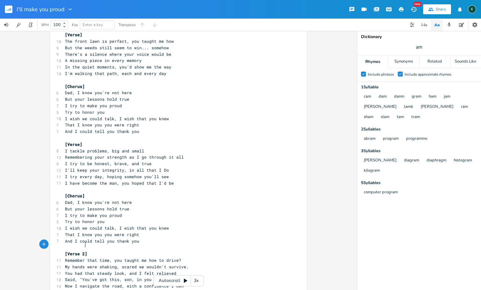
click at [84, 251] on span "[Verse 2]" at bounding box center [76, 254] width 22 height 6
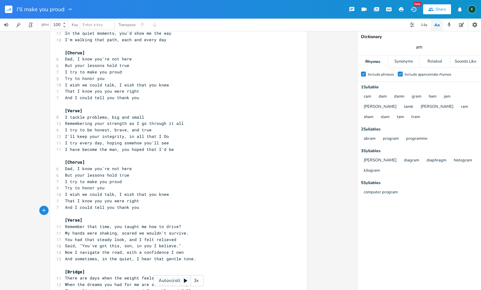
scroll to position [95, 0]
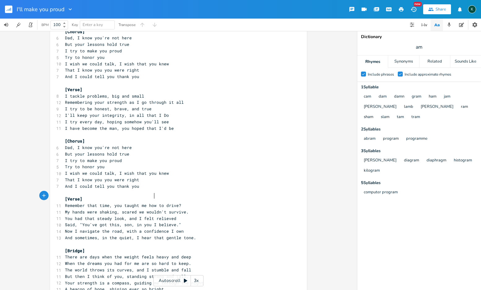
click at [153, 202] on span "Remember that time, you taught me how to drive?" at bounding box center [123, 205] width 116 height 6
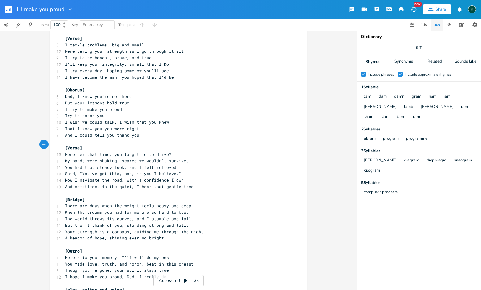
scroll to position [169, 0]
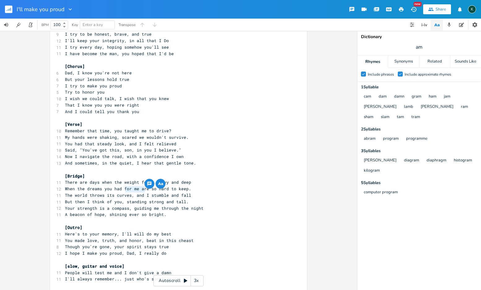
drag, startPoint x: 123, startPoint y: 191, endPoint x: 143, endPoint y: 190, distance: 20.4
click at [143, 199] on span "But then I think of you, standing strong and tall." at bounding box center [127, 202] width 124 height 6
type textarea "and I stand"
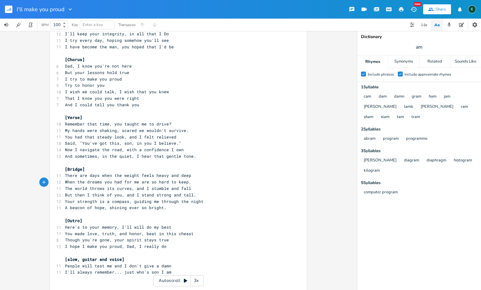
scroll to position [177, 0]
click at [184, 230] on span "You made love, truth, and honor, beat in this cheast" at bounding box center [129, 233] width 129 height 6
click at [199, 262] on pre "People will test me and I don't give a damn" at bounding box center [175, 265] width 223 height 6
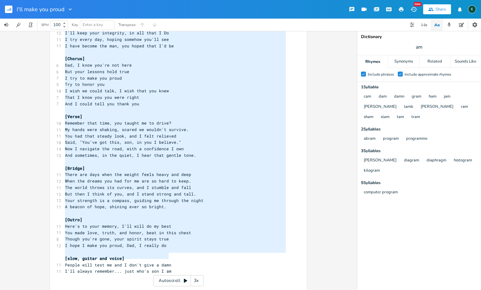
scroll to position [44, 0]
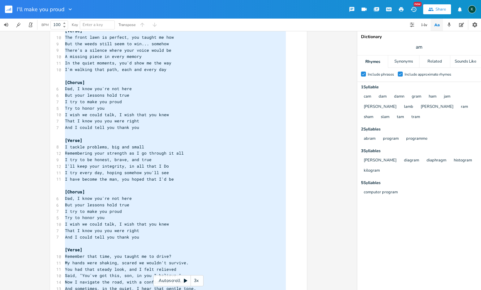
drag, startPoint x: 168, startPoint y: 257, endPoint x: 24, endPoint y: -40, distance: 330.4
click at [24, 0] on html "I'll make you proud New Share K BPM 100 Key Enter a key Transpose x [Intro] 8 T…" at bounding box center [240, 145] width 481 height 290
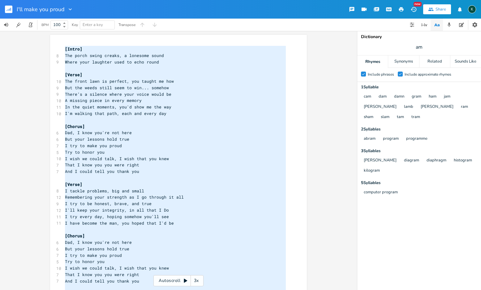
scroll to position [289, 0]
type textarea "[Lorem] Ips dolor sitam consec, a elitsedd eiusm Tempo inci utlabore etdo ma al…"
click at [169, 79] on span "The front lawn is perfect, you taught me how" at bounding box center [119, 81] width 109 height 6
type textarea "how"
click at [169, 79] on span "The front lawn is perfect, you taught me how" at bounding box center [119, 81] width 109 height 6
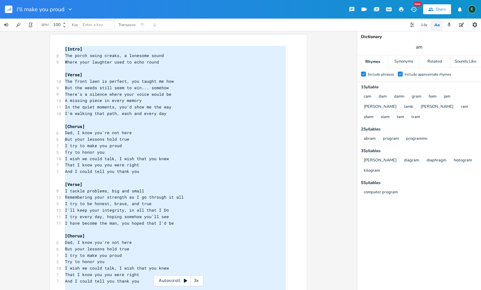
scroll to position [1, 0]
